Goal: Contribute content

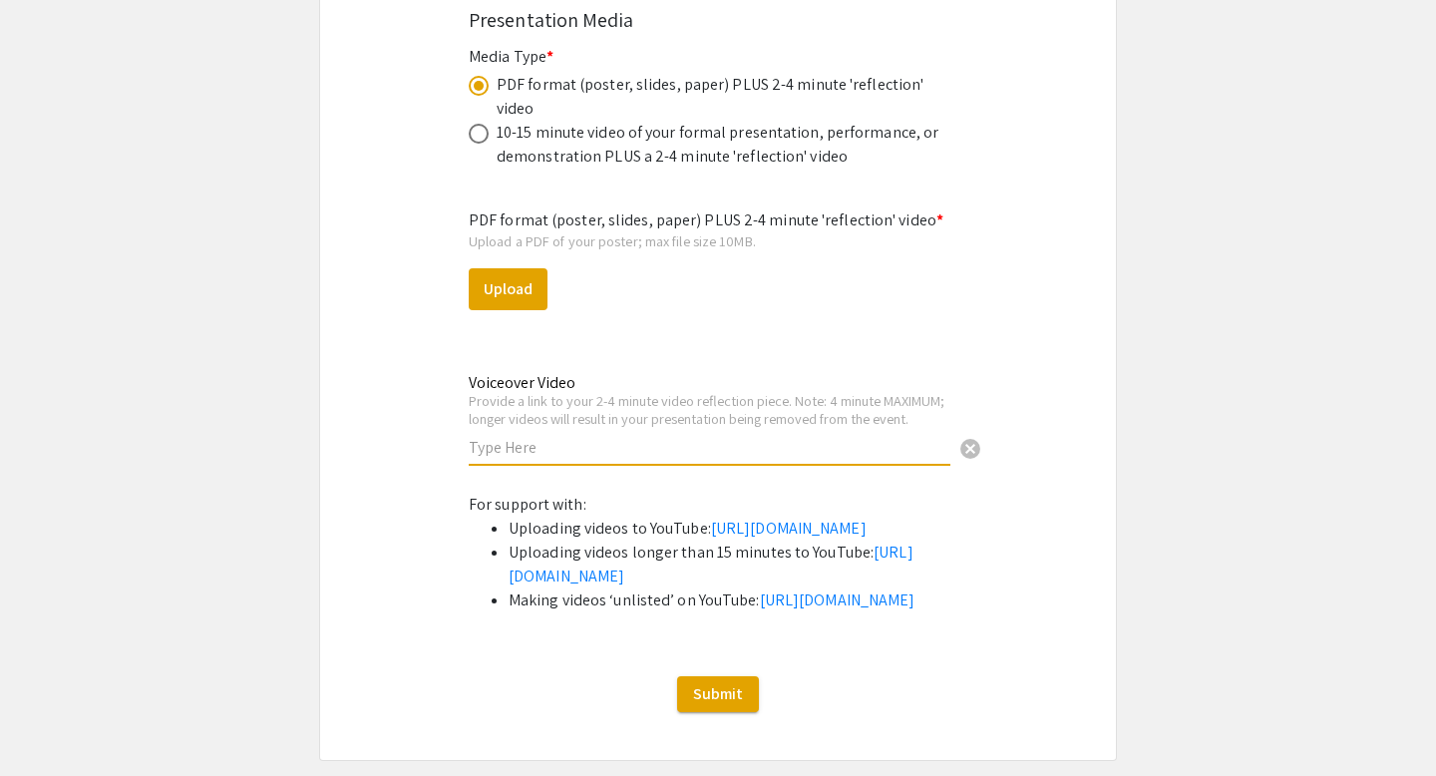
scroll to position [6225, 0]
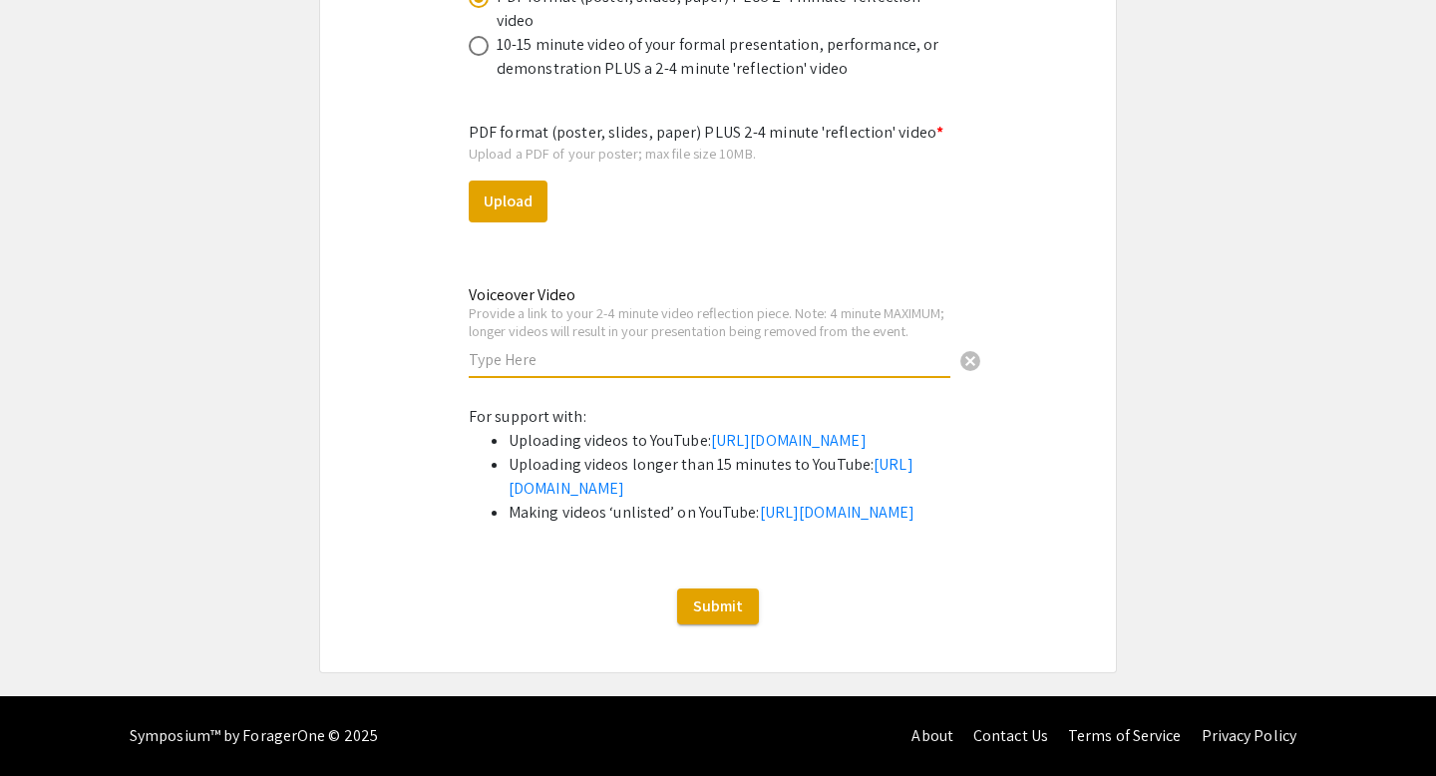
paste input "[URL][DOMAIN_NAME]"
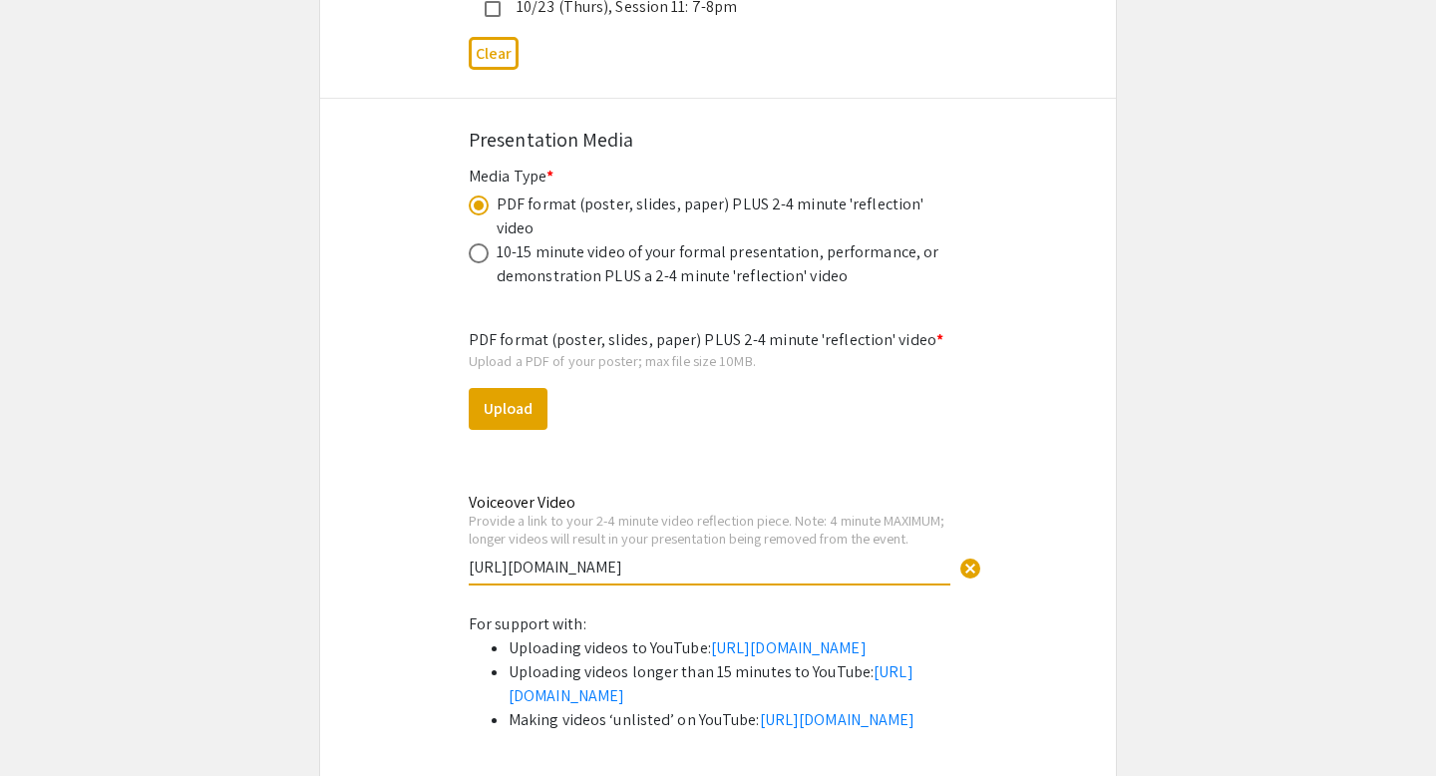
scroll to position [5717, 0]
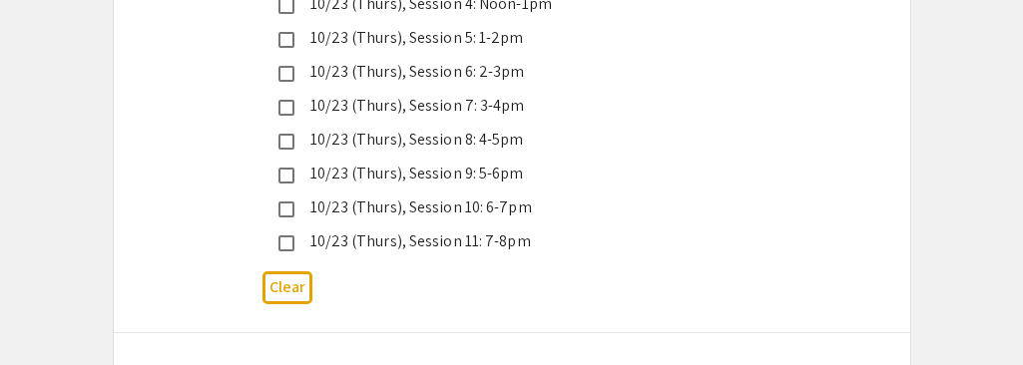
type input "[URL][DOMAIN_NAME]"
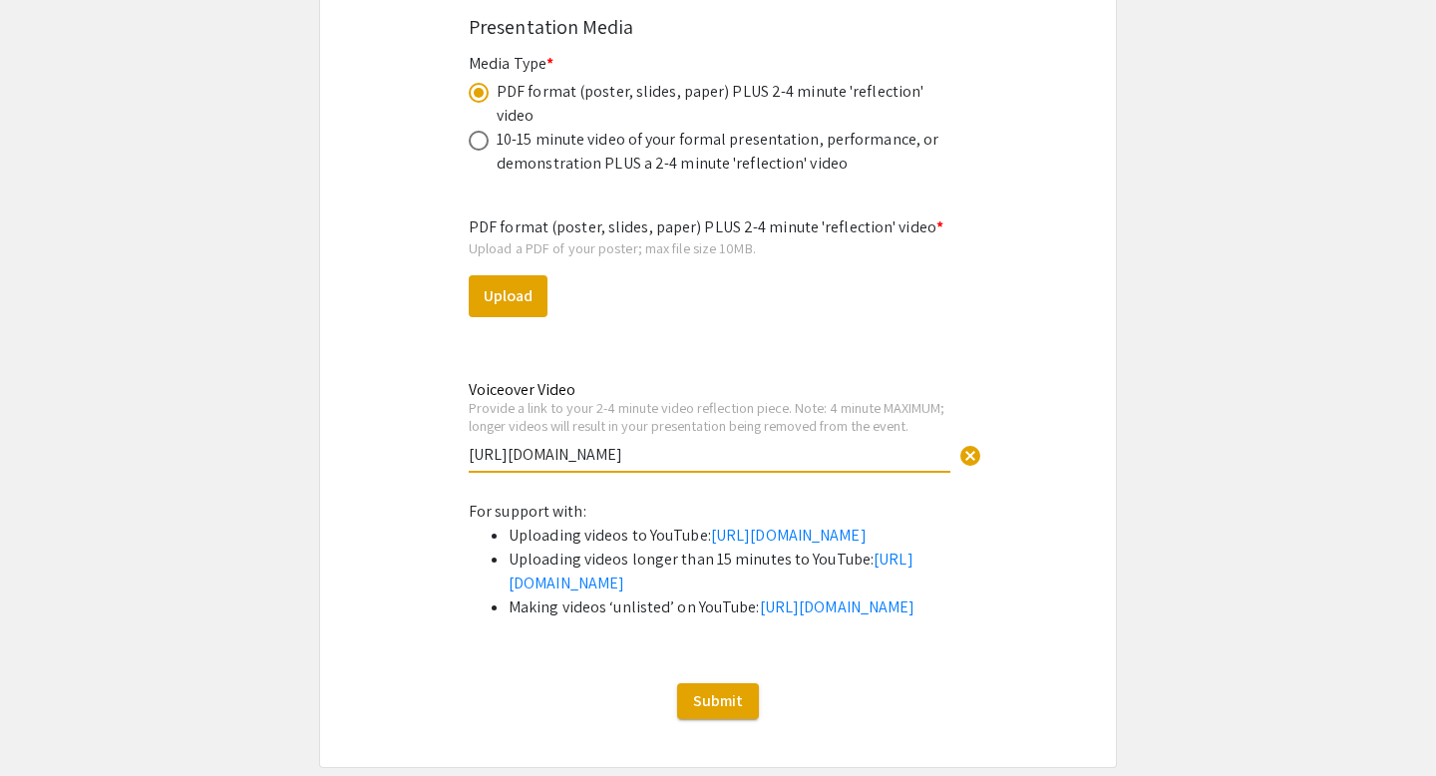
scroll to position [6049, 0]
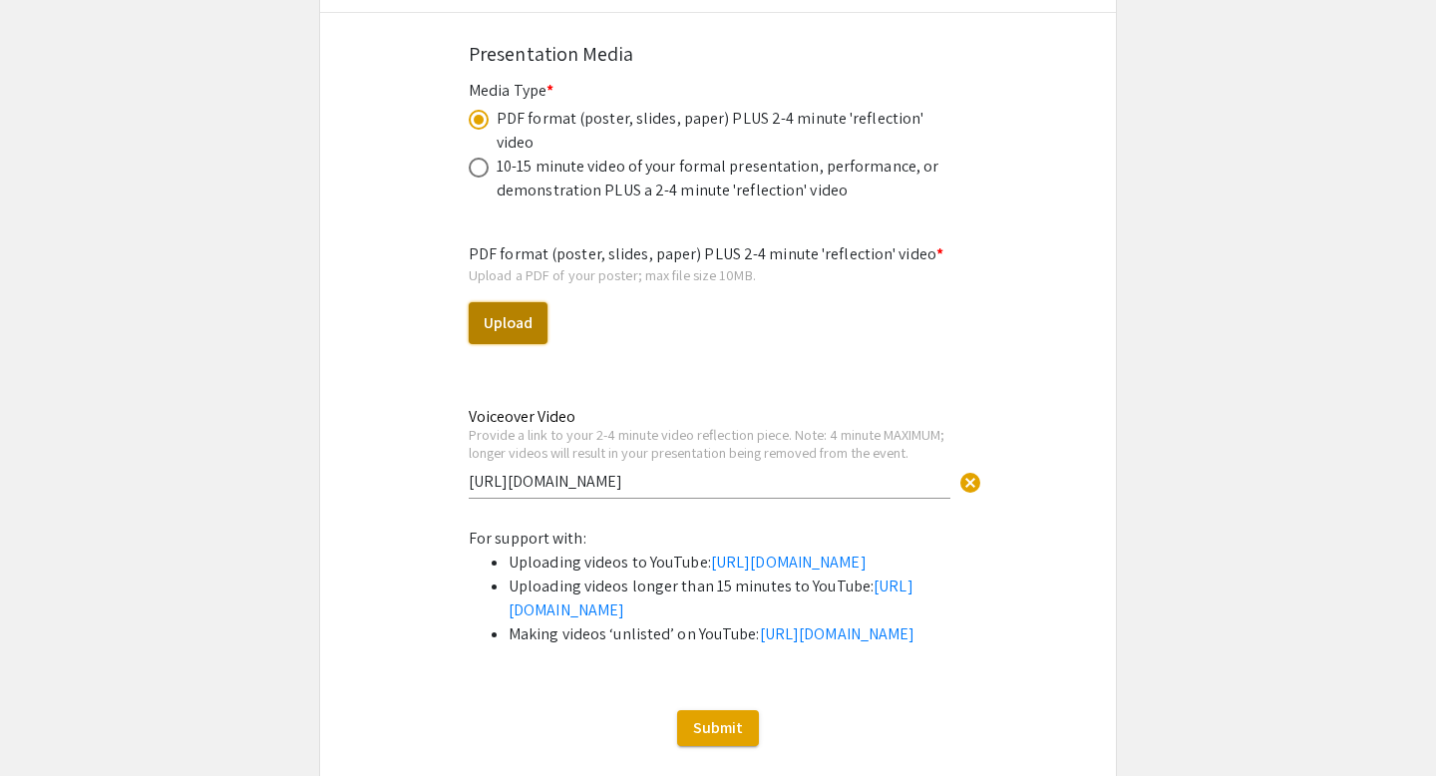
click at [514, 302] on button "Upload" at bounding box center [508, 323] width 79 height 42
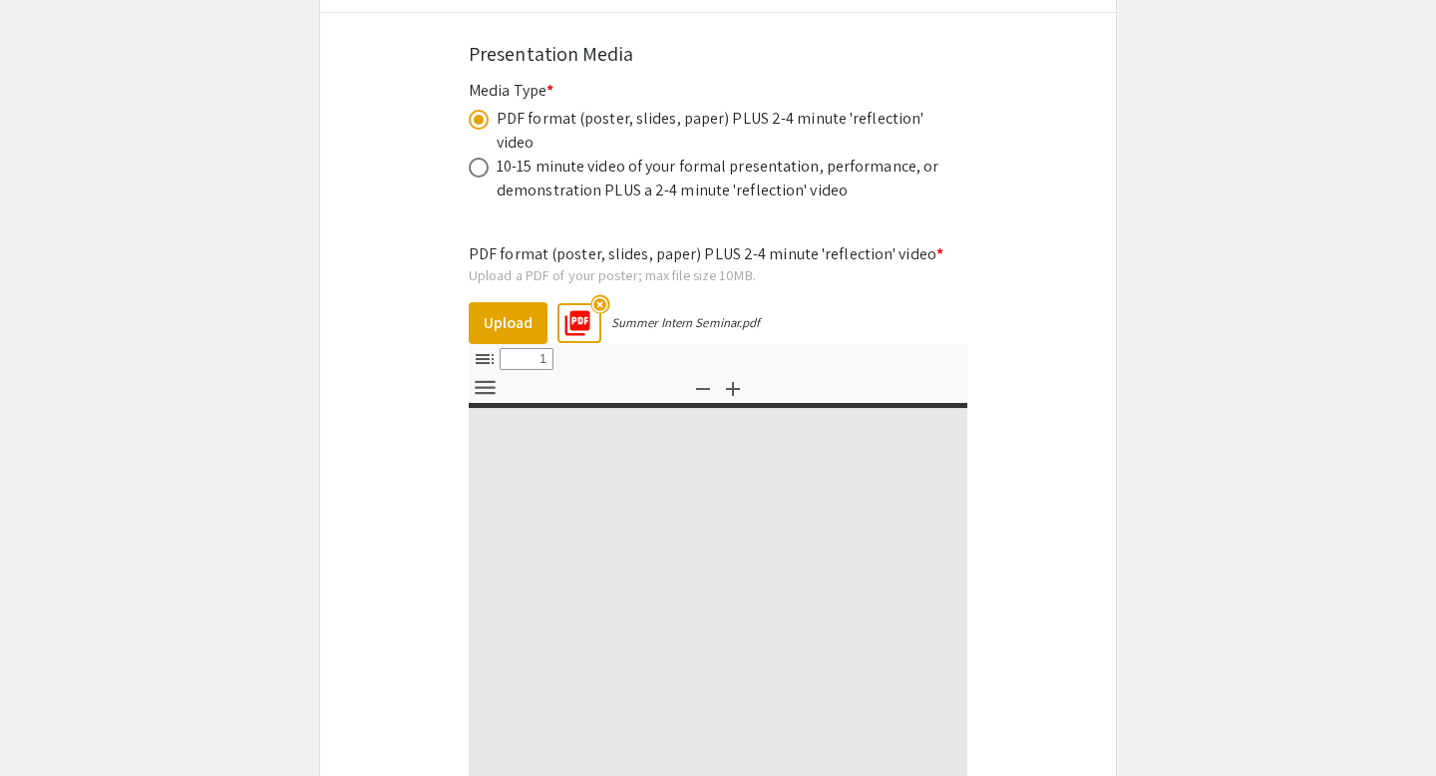
select select "custom"
type input "0"
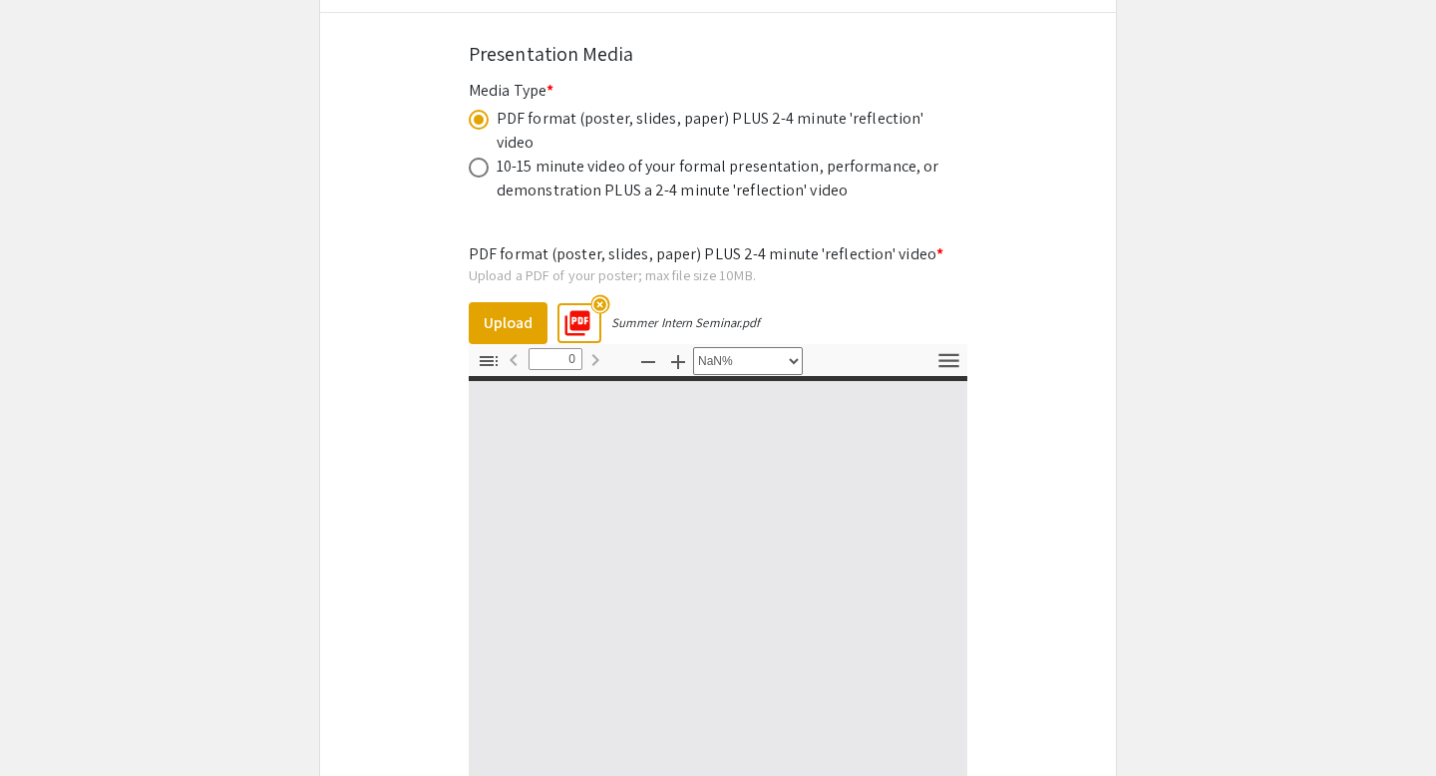
select select "auto"
type input "1"
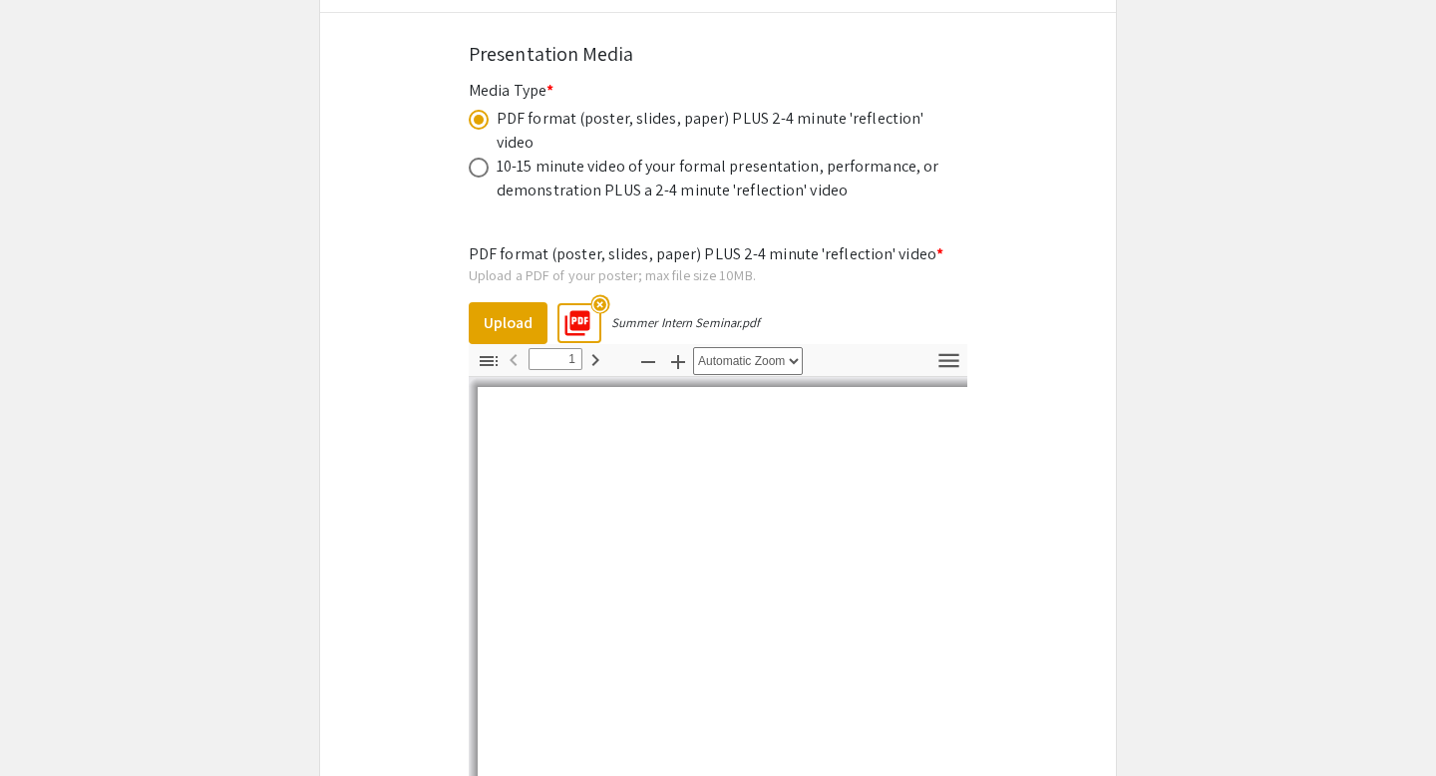
select select "auto"
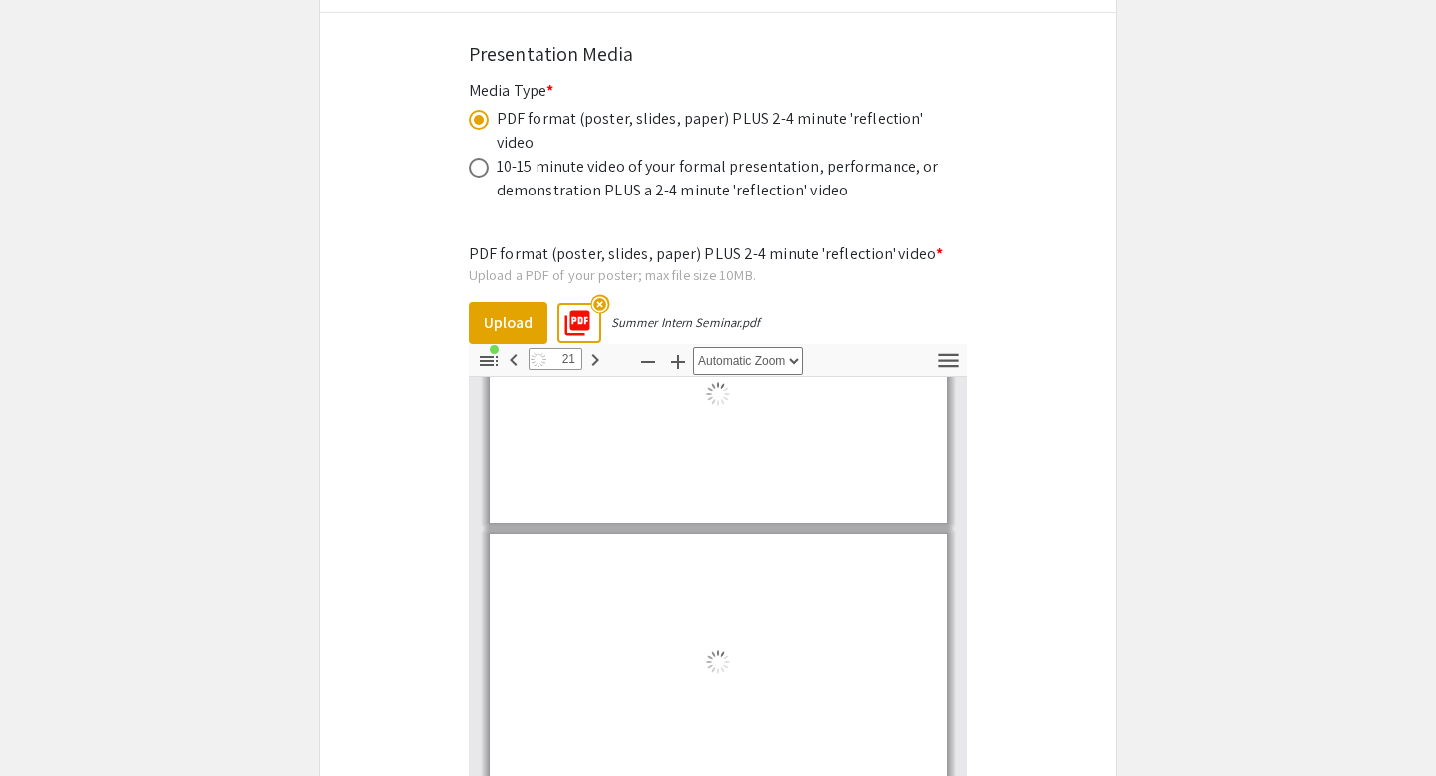
type input "22"
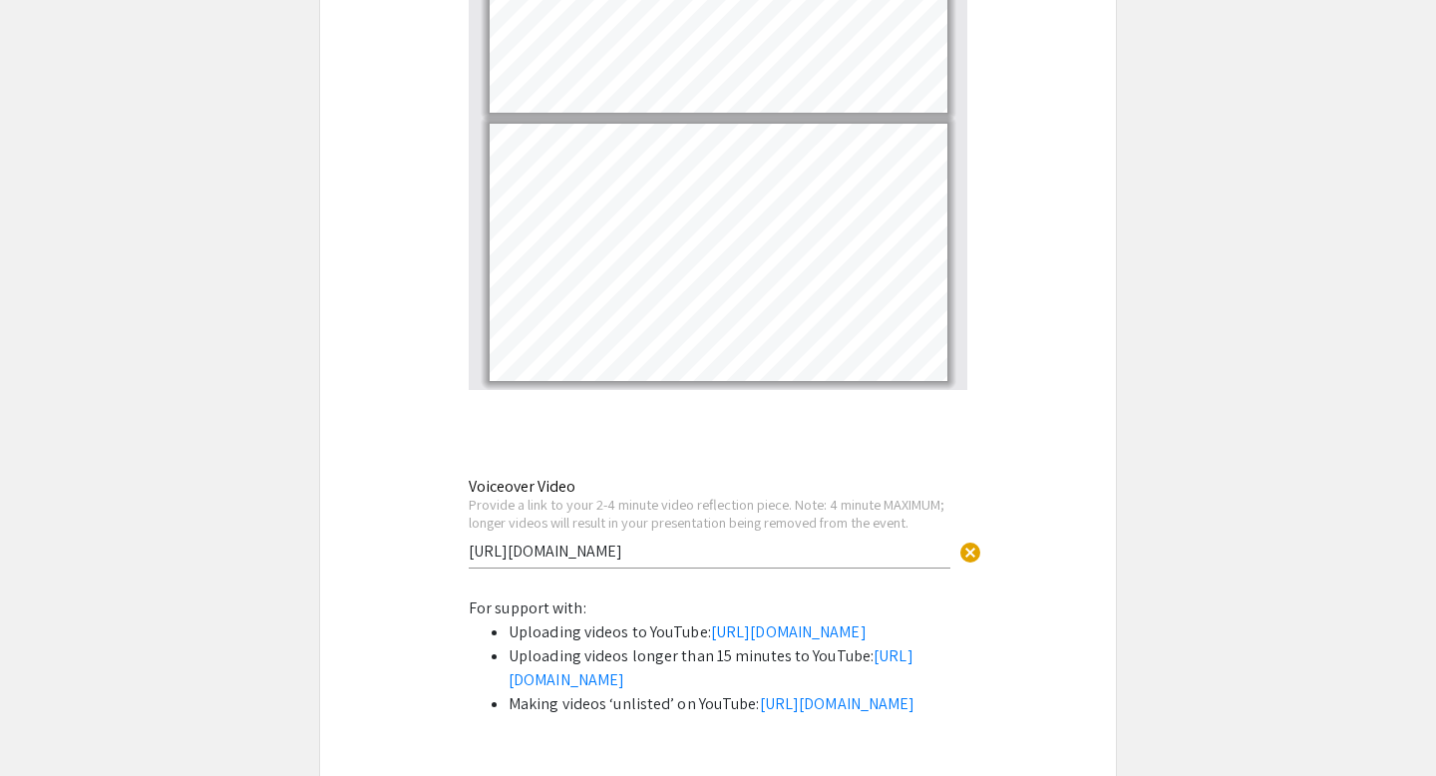
scroll to position [6748, 0]
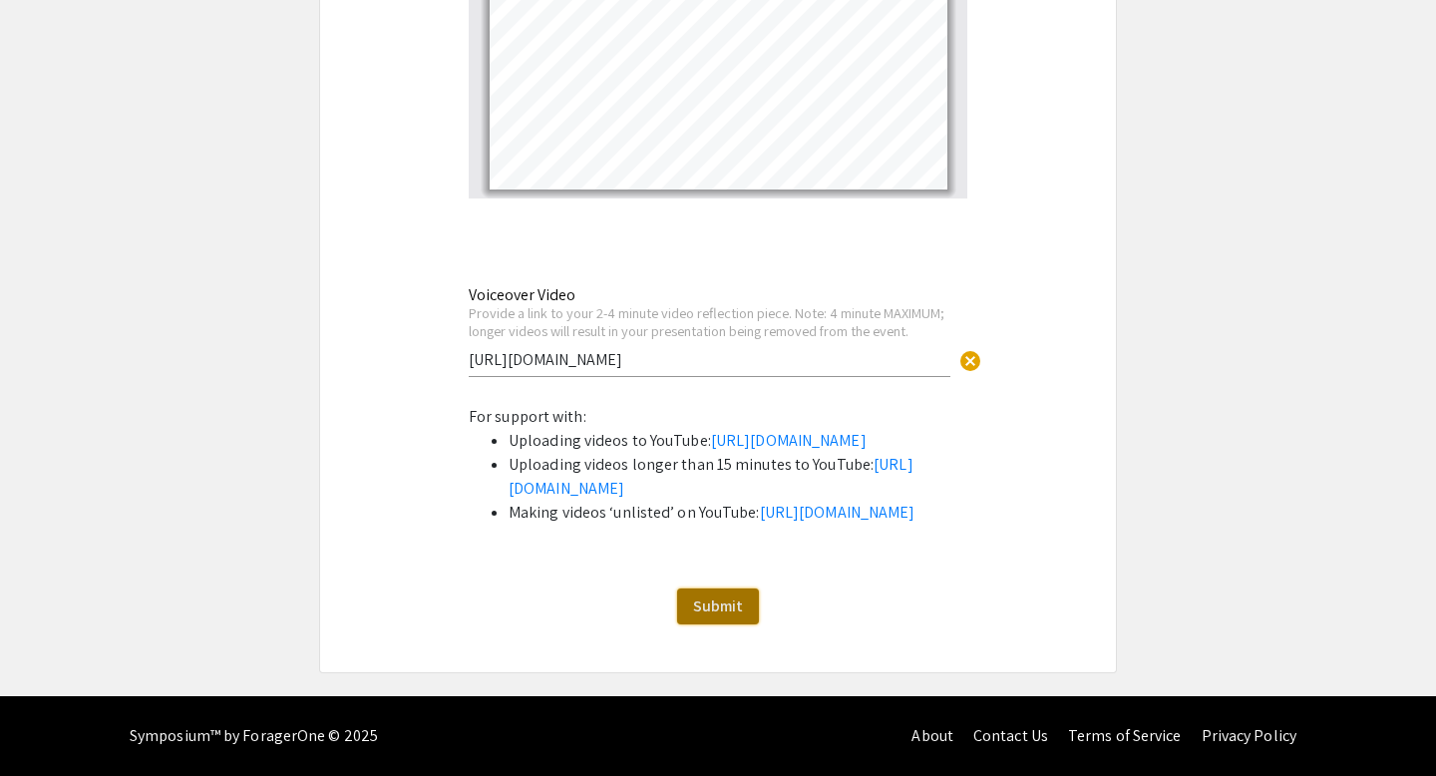
click at [736, 613] on span "Submit" at bounding box center [718, 606] width 50 height 21
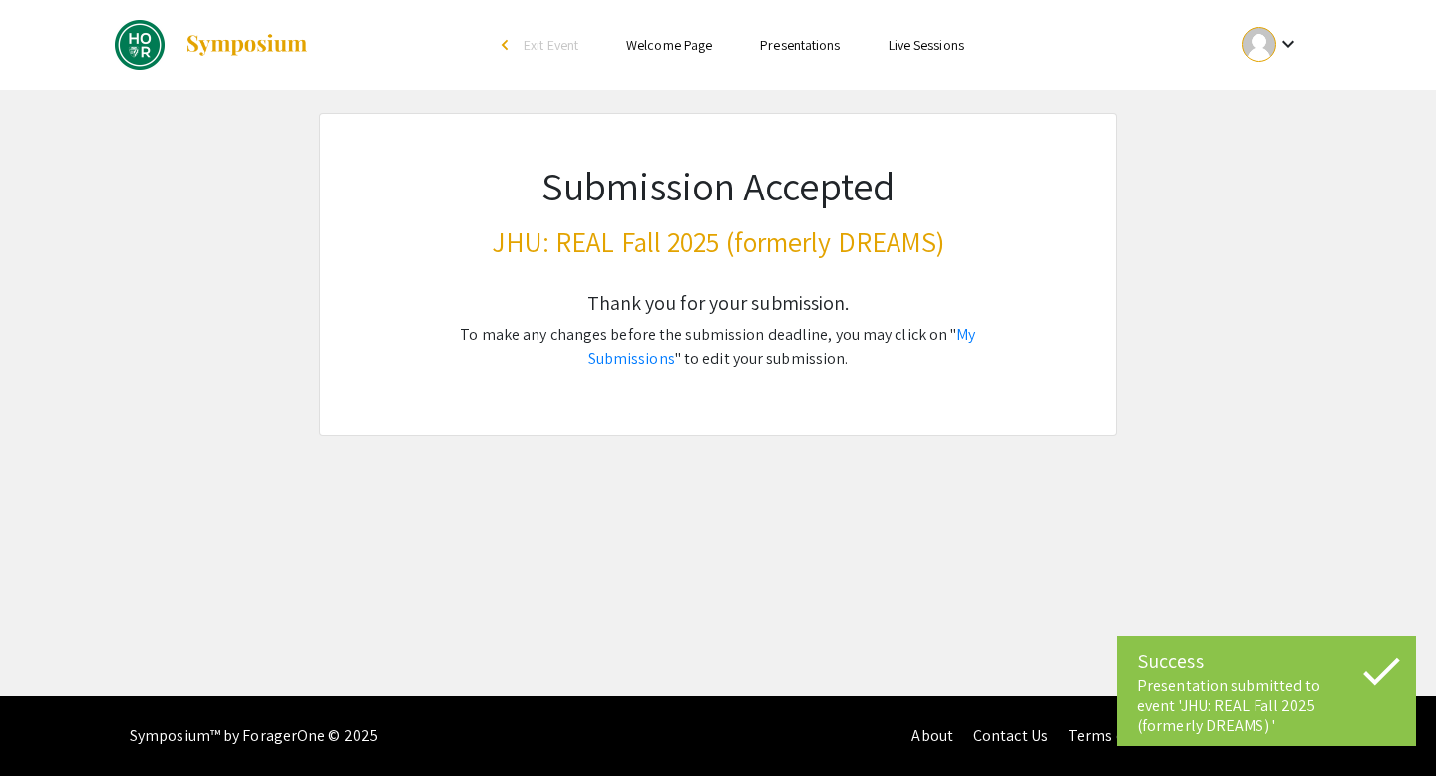
scroll to position [0, 0]
click at [962, 337] on link "My Submissions" at bounding box center [783, 346] width 388 height 45
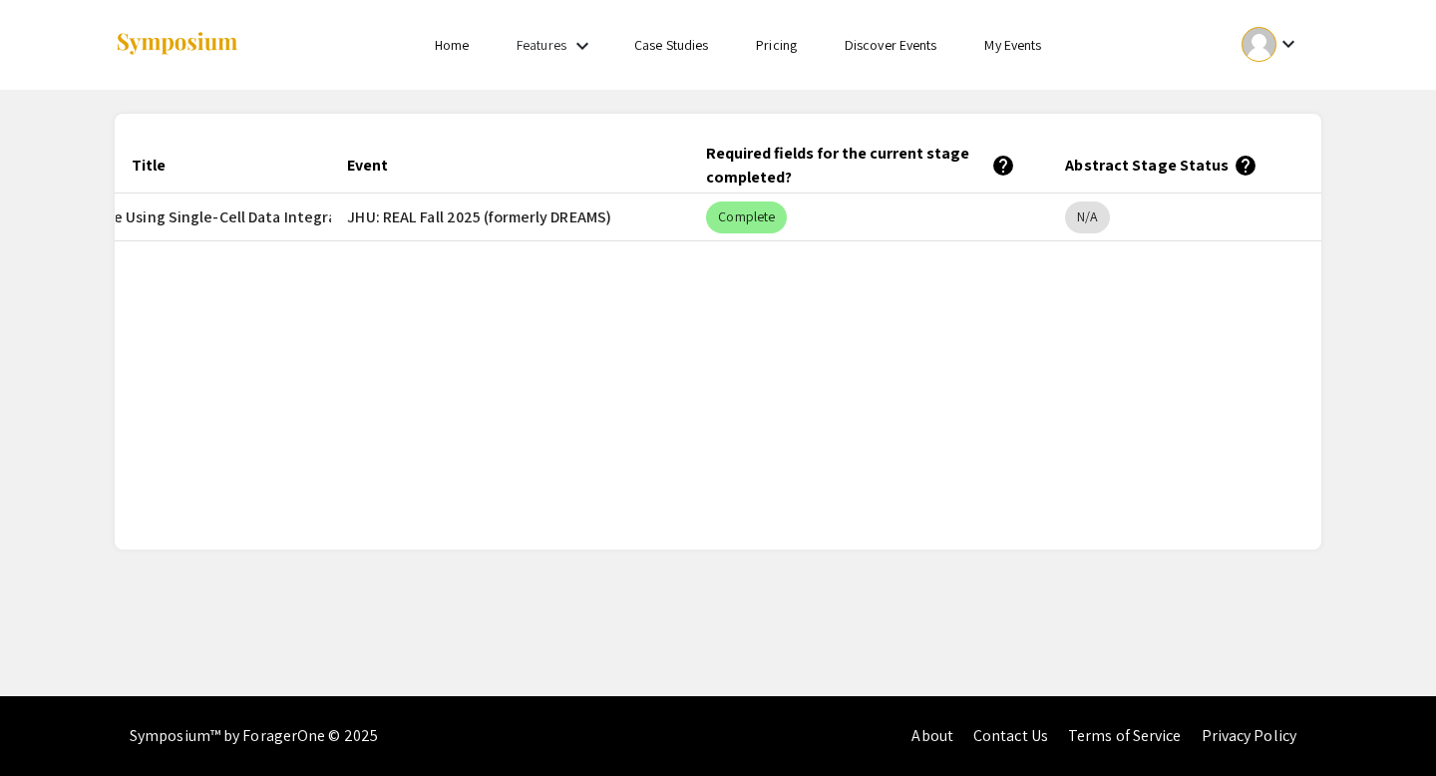
scroll to position [0, 315]
